Goal: Task Accomplishment & Management: Manage account settings

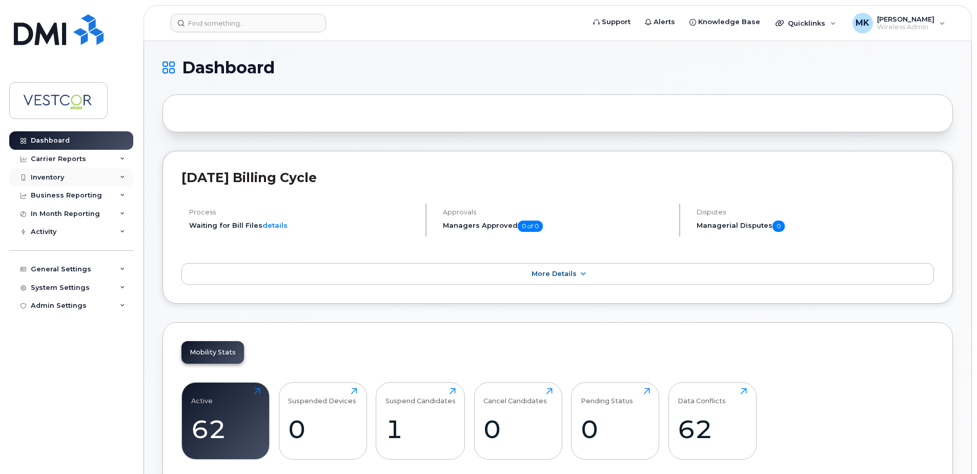
click at [59, 173] on div "Inventory" at bounding box center [47, 177] width 33 height 8
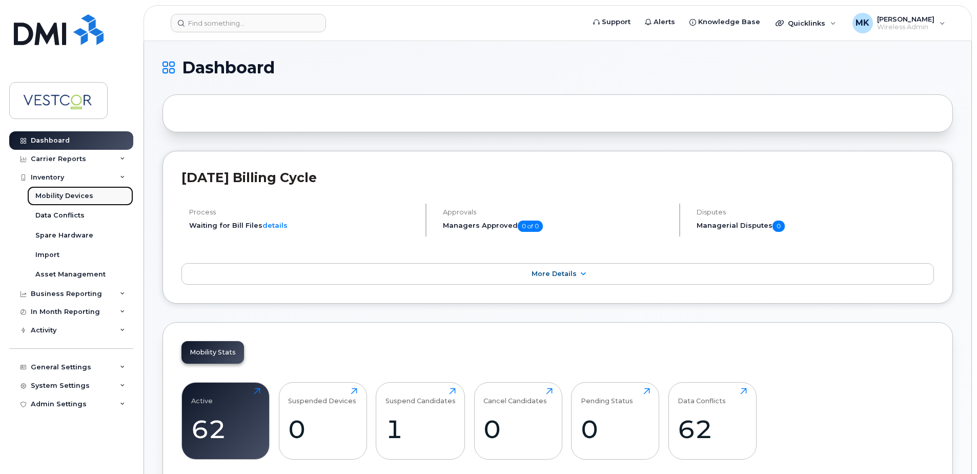
click at [69, 195] on div "Mobility Devices" at bounding box center [64, 195] width 58 height 9
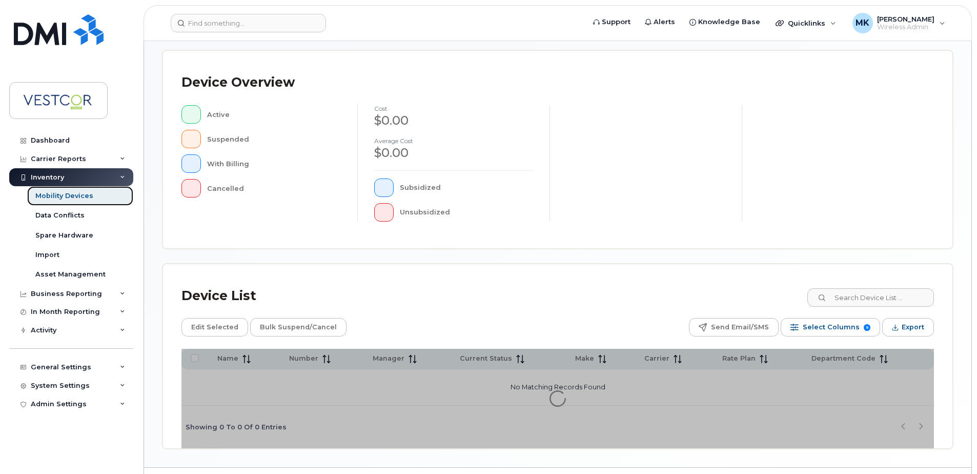
scroll to position [231, 0]
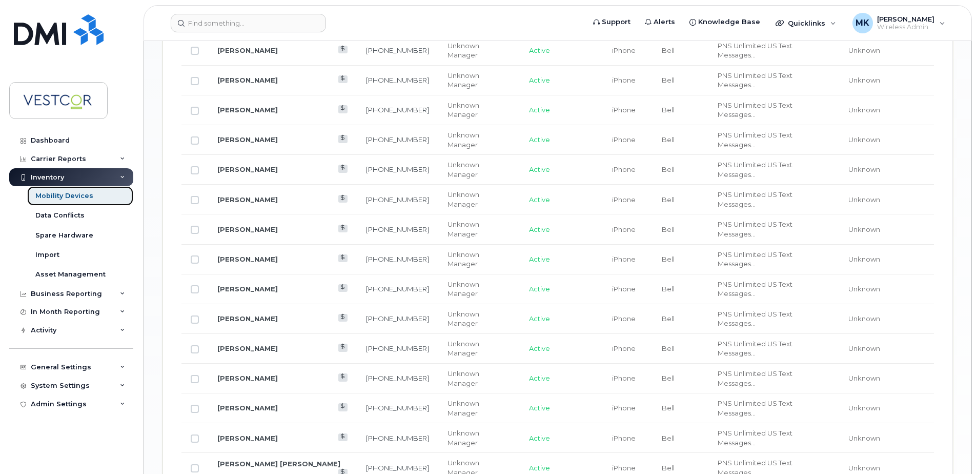
scroll to position [1205, 0]
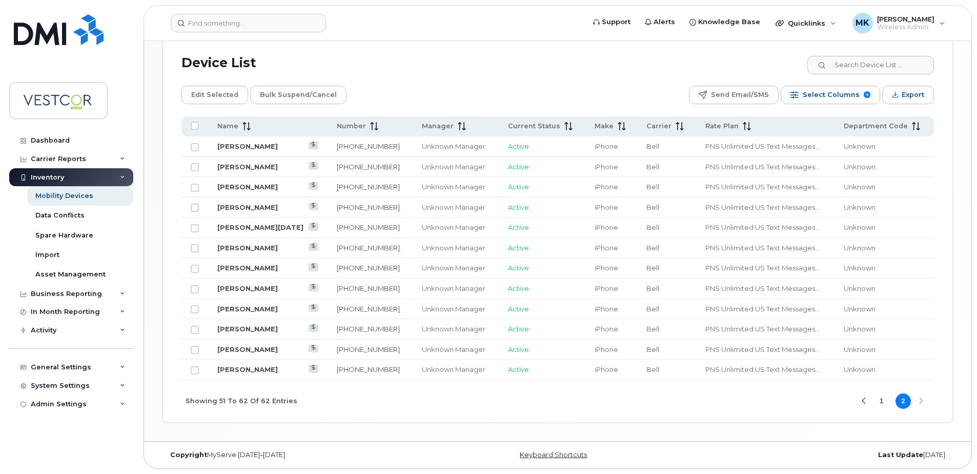
scroll to position [464, 0]
click at [880, 402] on button "1" at bounding box center [881, 400] width 15 height 15
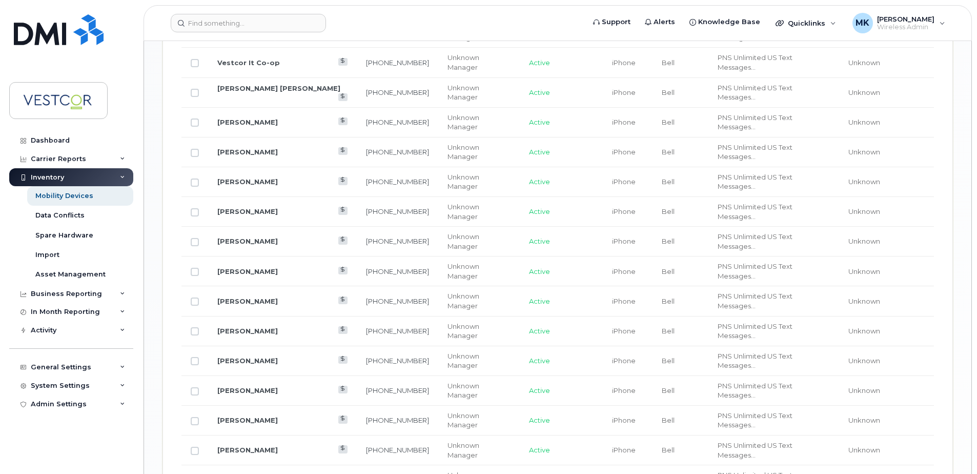
scroll to position [1131, 0]
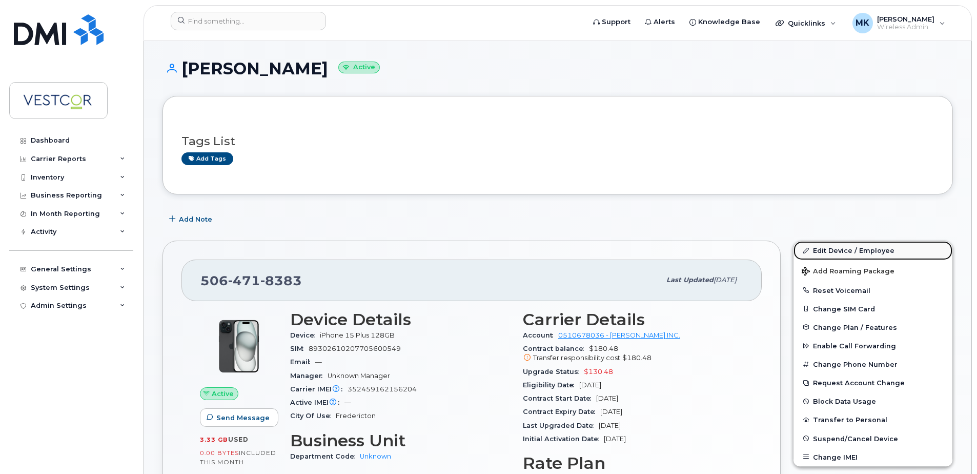
click at [820, 251] on link "Edit Device / Employee" at bounding box center [872, 250] width 159 height 18
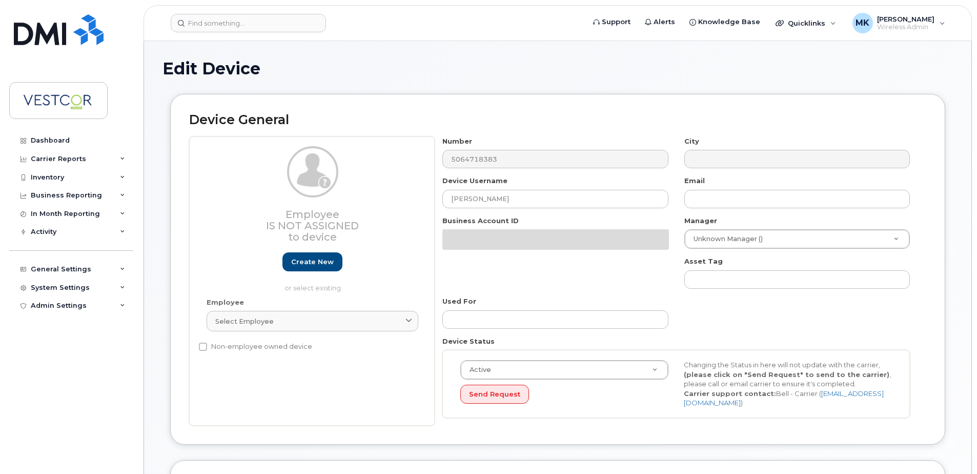
select select "34728297"
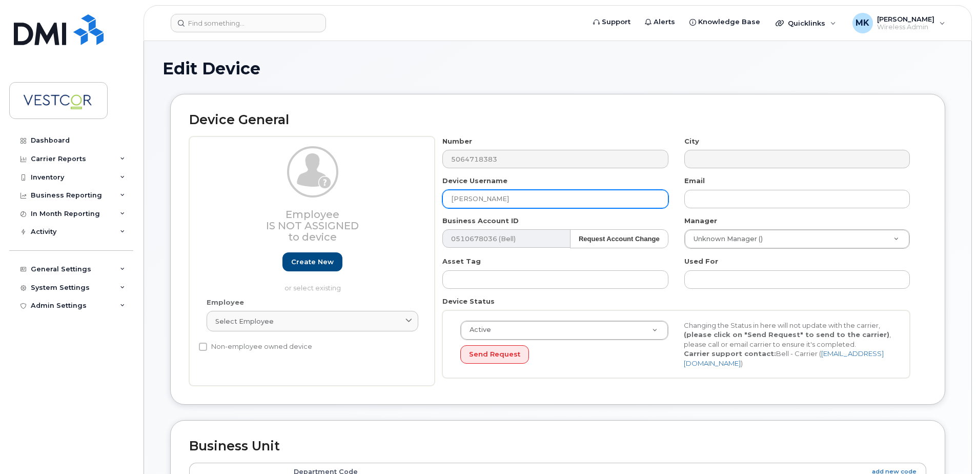
drag, startPoint x: 481, startPoint y: 199, endPoint x: 549, endPoint y: 198, distance: 68.2
click at [549, 198] on input "[PERSON_NAME]" at bounding box center [555, 199] width 226 height 18
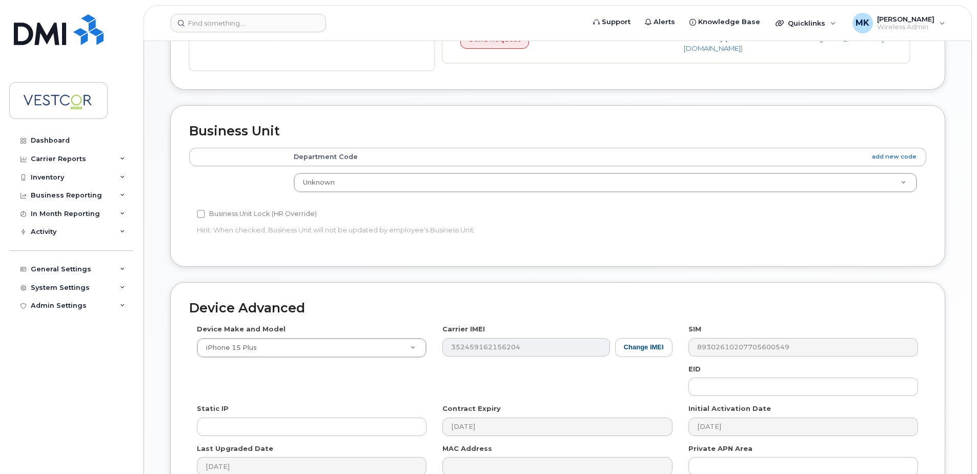
scroll to position [429, 0]
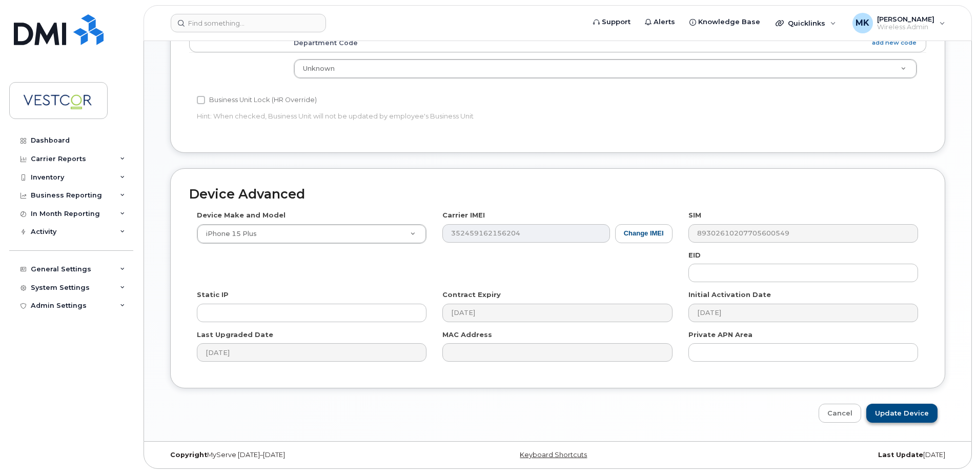
type input "[PERSON_NAME]"
click at [892, 412] on input "Update Device" at bounding box center [901, 412] width 71 height 19
type input "Saving..."
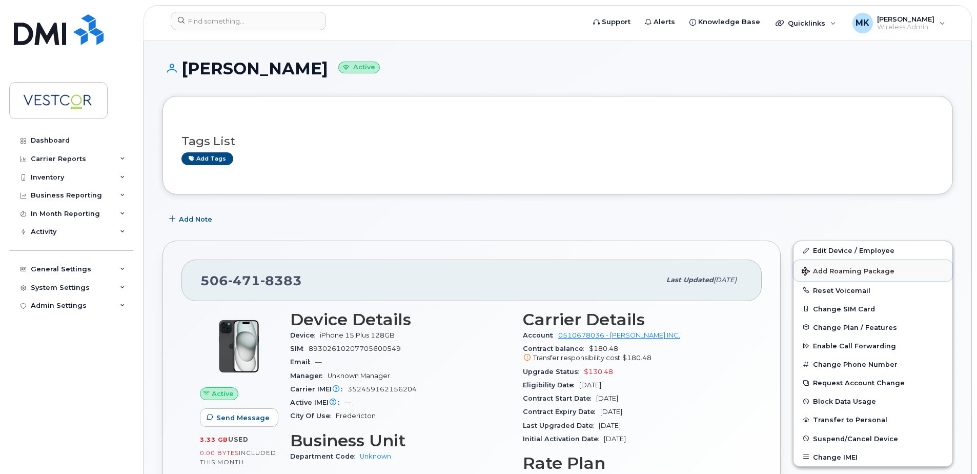
click at [834, 271] on span "Add Roaming Package" at bounding box center [848, 272] width 93 height 10
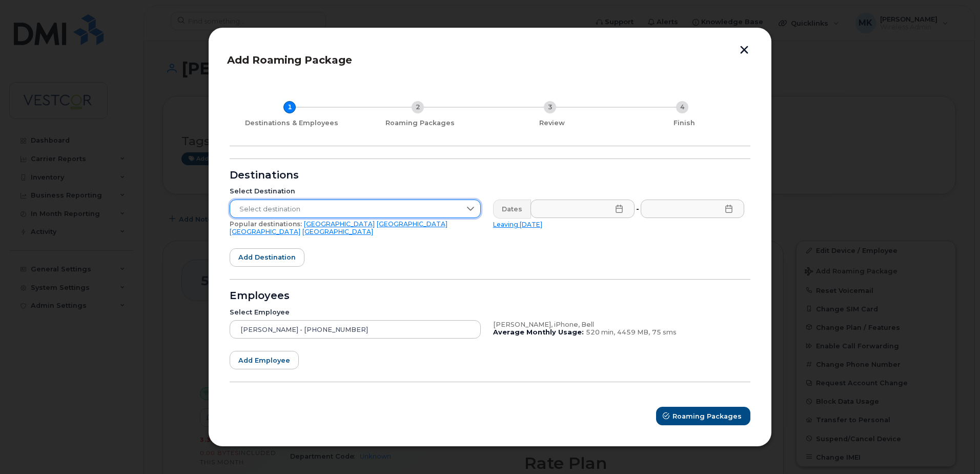
click at [340, 207] on span "Select destination" at bounding box center [345, 209] width 231 height 18
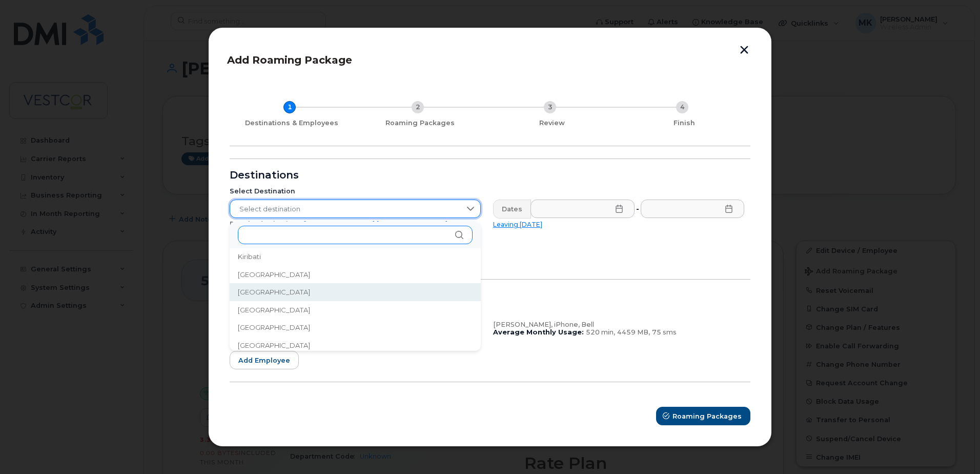
scroll to position [1794, 0]
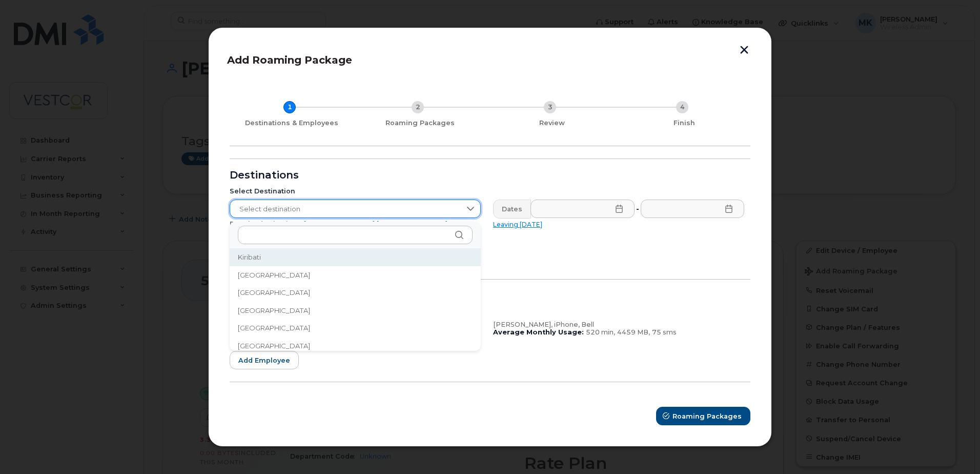
click at [301, 213] on span "Select destination" at bounding box center [345, 209] width 231 height 18
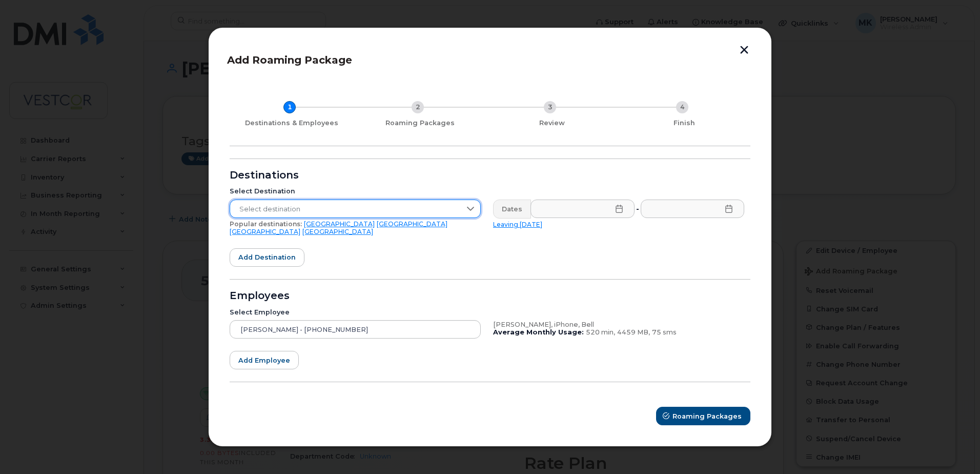
click at [294, 217] on span "Select destination" at bounding box center [345, 209] width 231 height 18
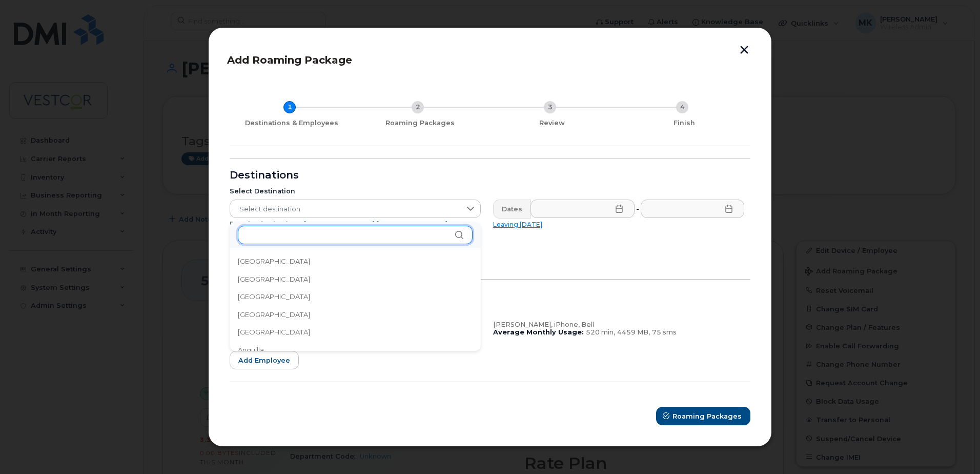
click at [301, 237] on input "text" at bounding box center [355, 235] width 235 height 18
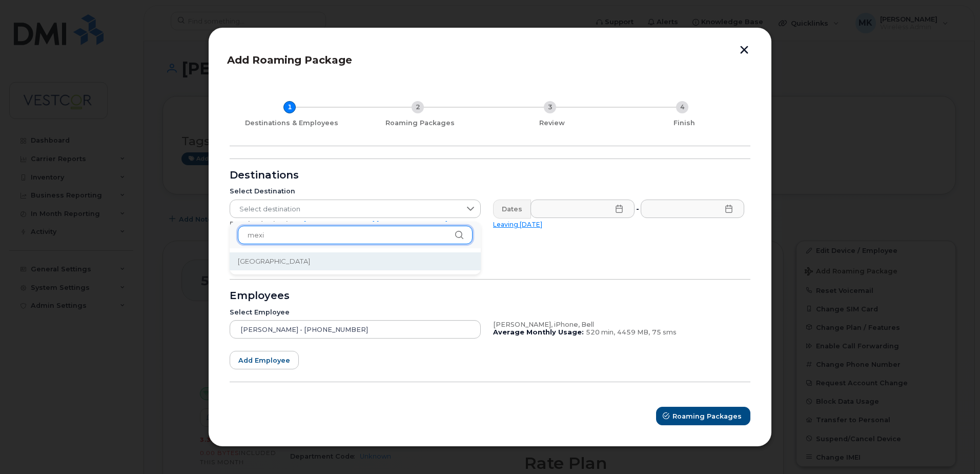
type input "mexi"
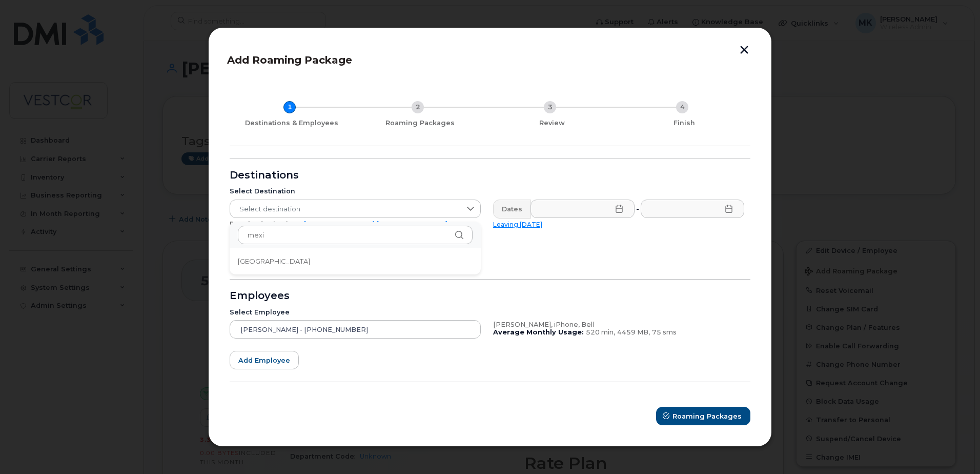
click at [267, 257] on li "Mexico" at bounding box center [355, 261] width 251 height 18
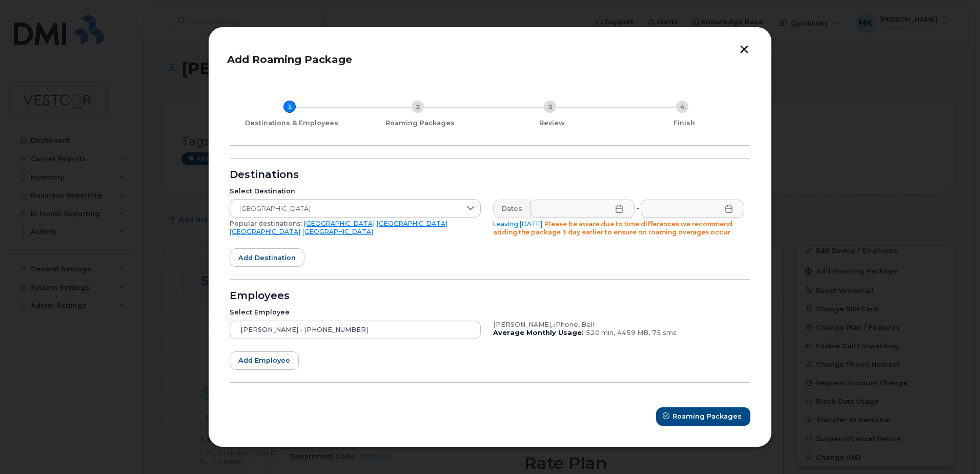
click at [618, 208] on icon at bounding box center [619, 209] width 7 height 8
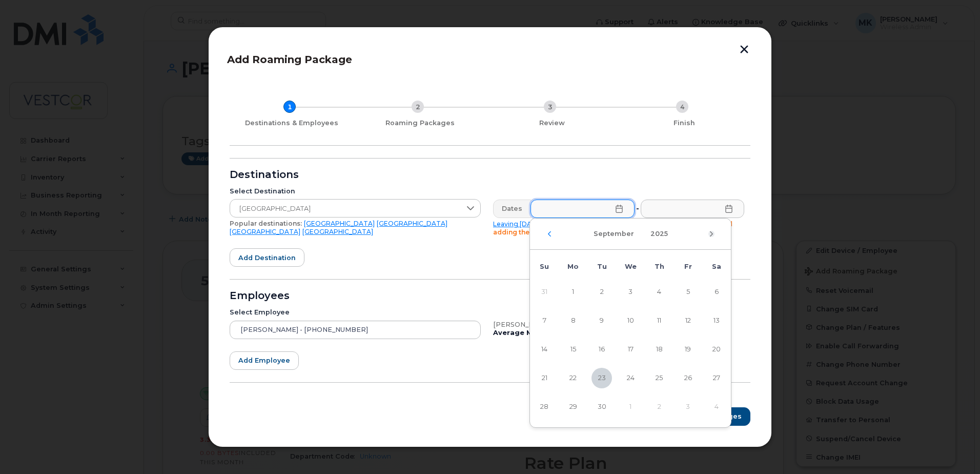
click at [711, 233] on icon "Next Month" at bounding box center [711, 234] width 6 height 8
click at [578, 318] on span "6" at bounding box center [573, 320] width 21 height 21
type input "10/06/2025"
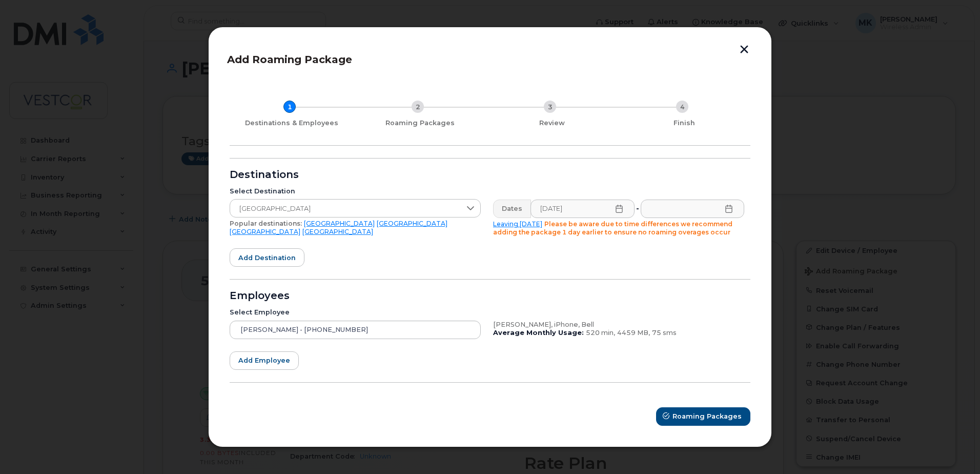
click at [729, 209] on icon at bounding box center [729, 209] width 8 height 8
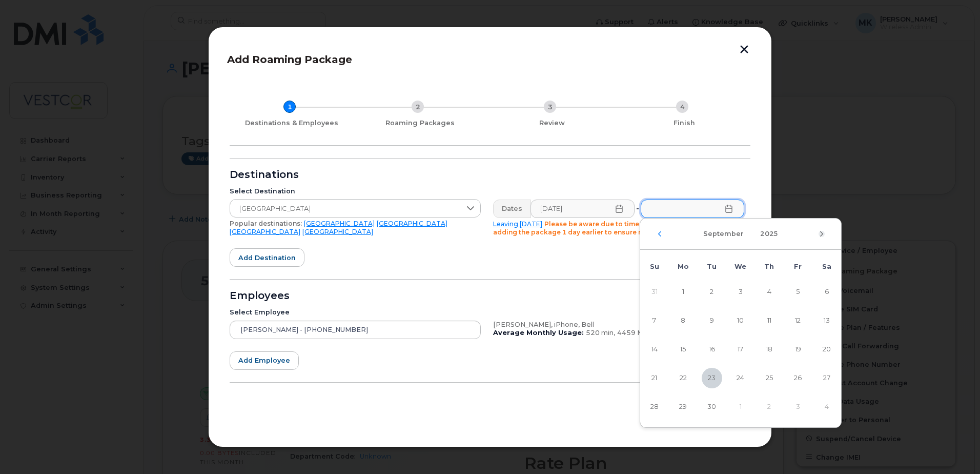
click at [821, 233] on icon "Next Month" at bounding box center [822, 234] width 6 height 8
click at [682, 346] on span "13" at bounding box center [683, 349] width 21 height 21
type input "10/13/2025"
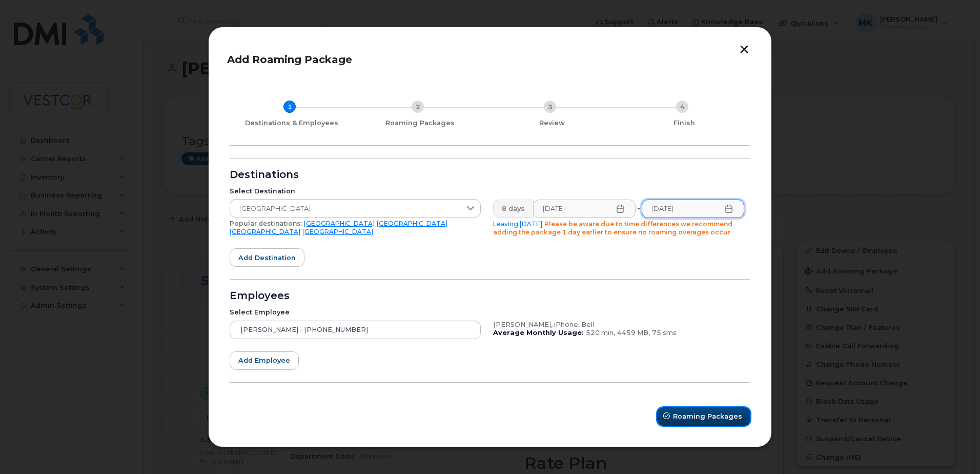
click at [699, 419] on span "Roaming Packages" at bounding box center [707, 416] width 69 height 10
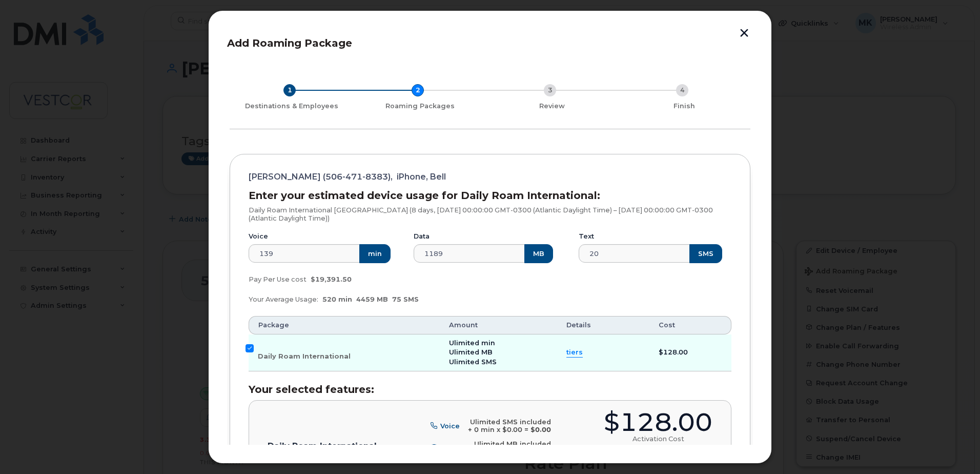
scroll to position [154, 0]
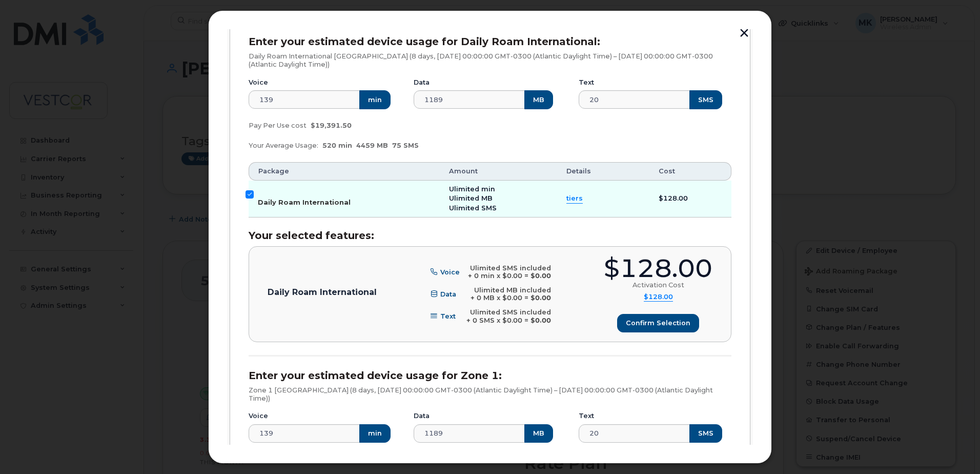
click at [249, 192] on input "Daily Roam International" at bounding box center [250, 194] width 8 height 8
checkbox input "false"
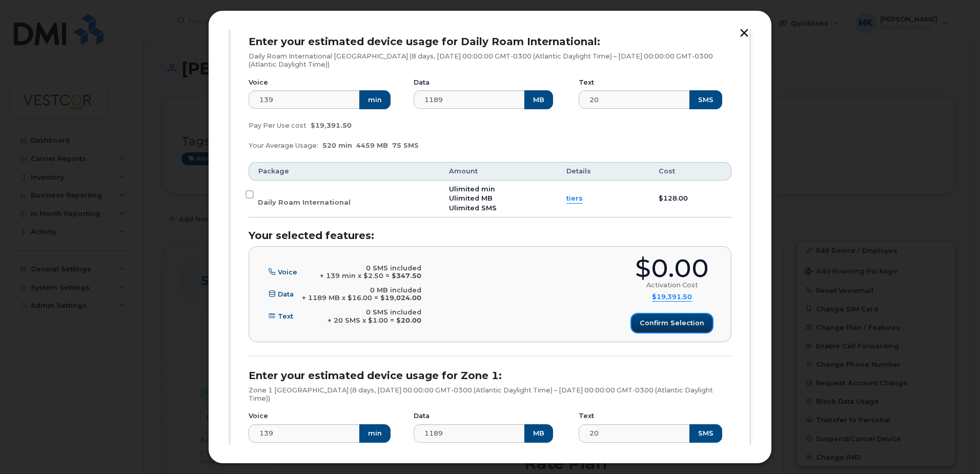
click at [662, 321] on span "Confirm selection" at bounding box center [672, 323] width 65 height 10
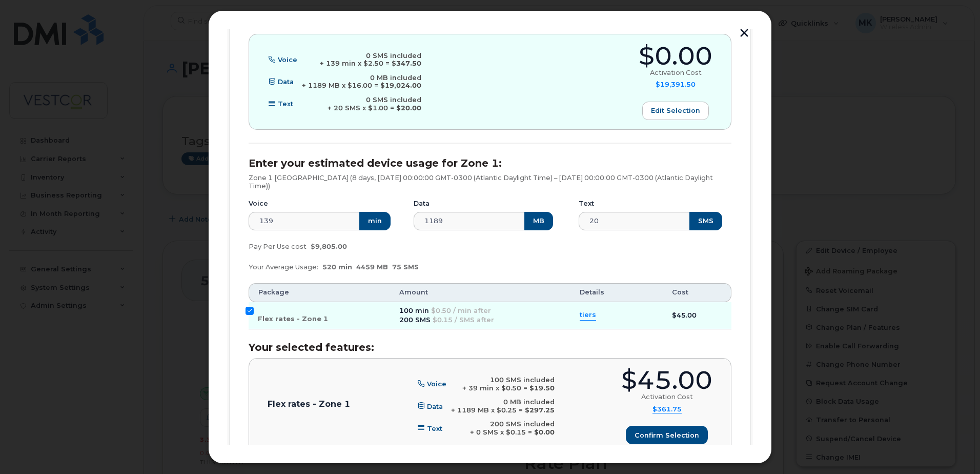
scroll to position [410, 0]
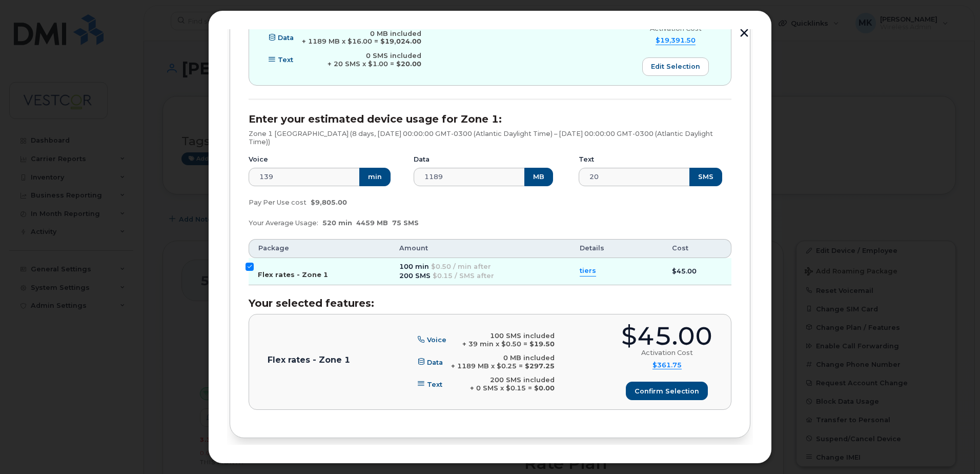
click at [248, 265] on input "Flex rates - Zone 1" at bounding box center [250, 266] width 8 height 8
checkbox input "false"
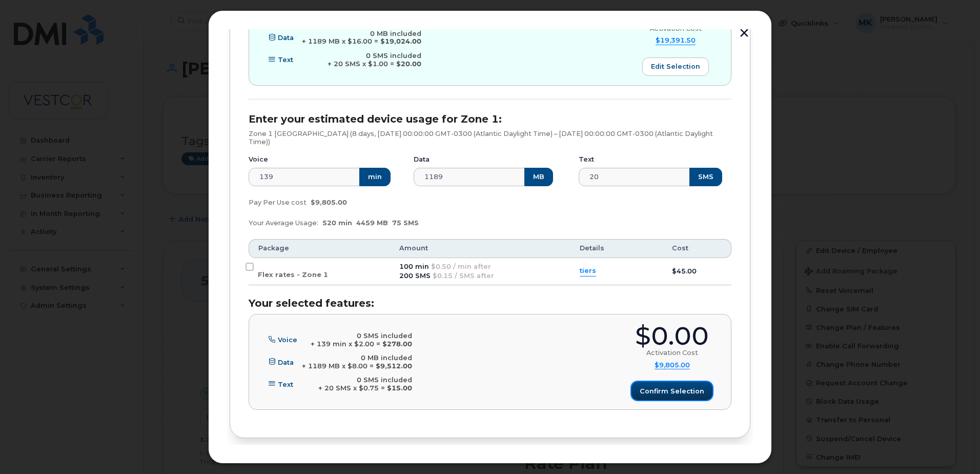
click at [674, 393] on span "Confirm selection" at bounding box center [672, 391] width 65 height 10
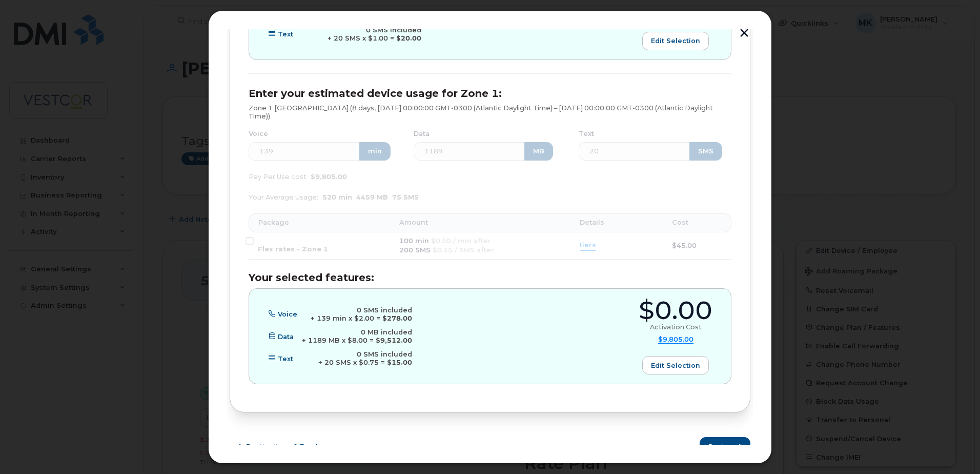
scroll to position [449, 0]
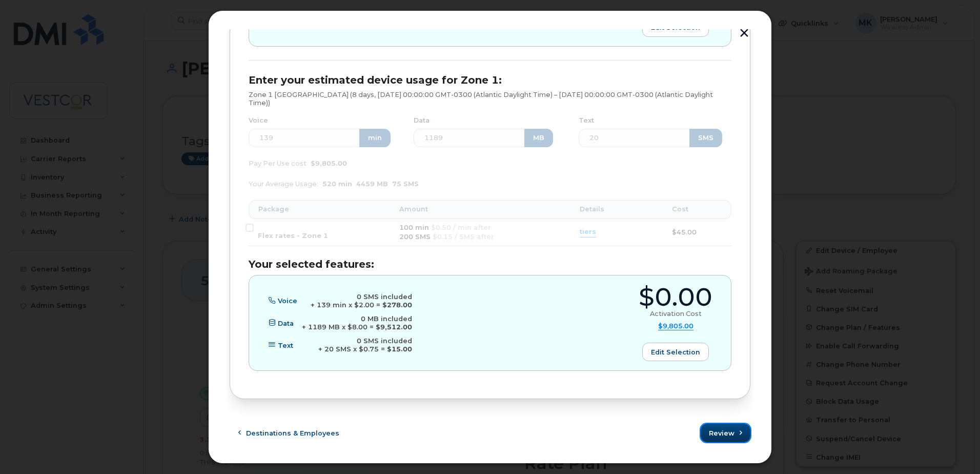
click at [727, 432] on span "Review" at bounding box center [722, 433] width 26 height 10
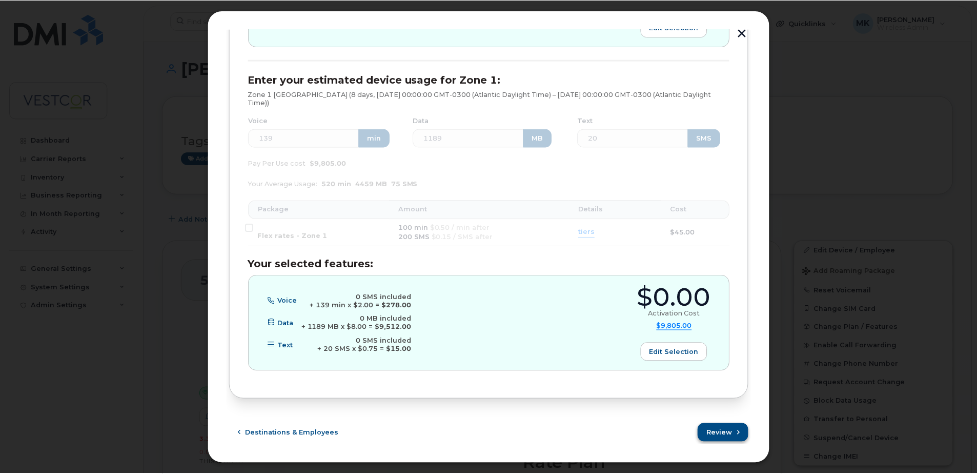
scroll to position [0, 0]
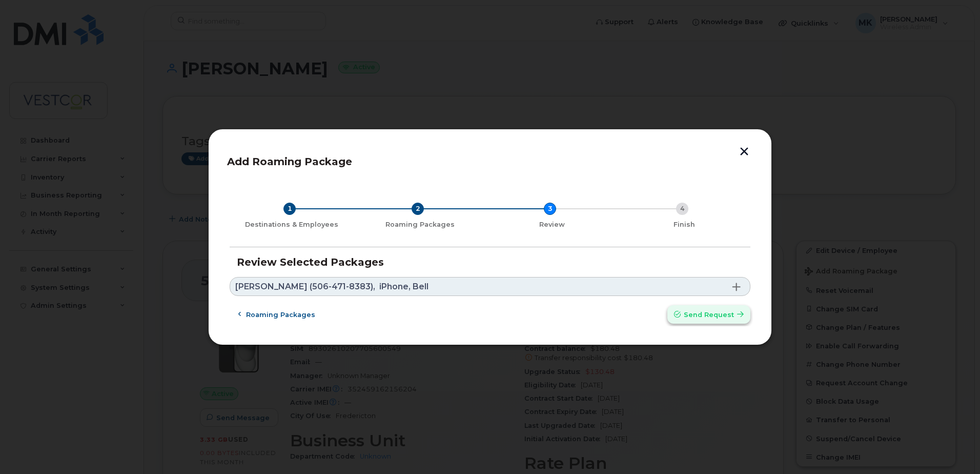
click at [709, 314] on span "Send request" at bounding box center [709, 315] width 50 height 10
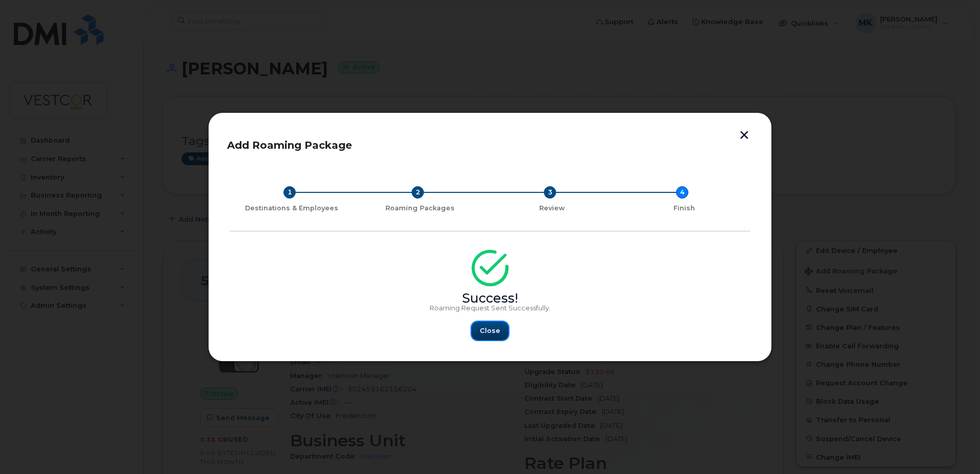
click at [488, 336] on button "Close" at bounding box center [490, 330] width 37 height 18
